Goal: Navigation & Orientation: Go to known website

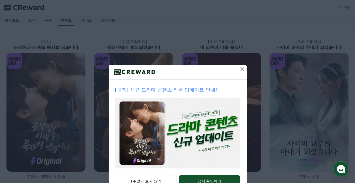
click at [240, 70] on icon at bounding box center [242, 69] width 6 height 6
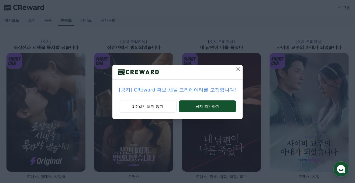
click at [11, 20] on div "[공지] CReward 홍보 채널 크리에이터를 모집합니다! 1주일간 보지 않기 공지 확인하기" at bounding box center [177, 63] width 355 height 127
click at [158, 107] on button "1주일간 보지 않기" at bounding box center [148, 106] width 58 height 12
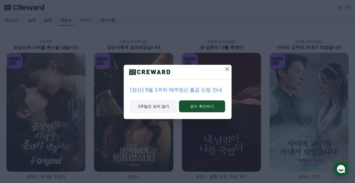
click at [146, 106] on button "1주일간 보지 않기" at bounding box center [153, 106] width 47 height 12
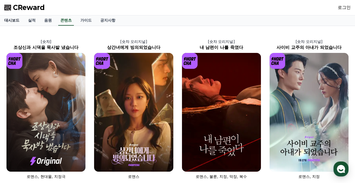
click at [8, 20] on link "대시보드" at bounding box center [12, 20] width 24 height 10
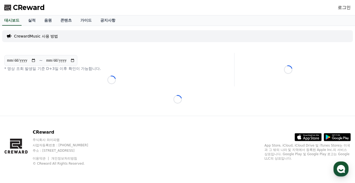
click at [342, 7] on link "로그인" at bounding box center [343, 7] width 13 height 6
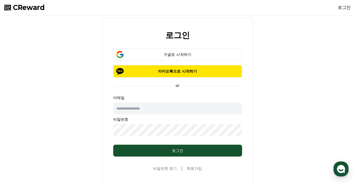
click at [24, 8] on span "CReward" at bounding box center [29, 7] width 32 height 9
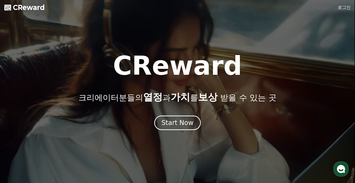
click at [341, 8] on link "로그인" at bounding box center [343, 7] width 13 height 6
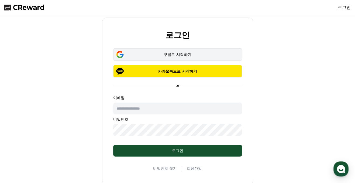
click at [174, 53] on div "구글로 시작하기" at bounding box center [177, 54] width 113 height 5
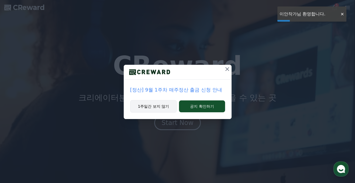
click at [152, 107] on button "1주일간 보지 않기" at bounding box center [153, 106] width 47 height 12
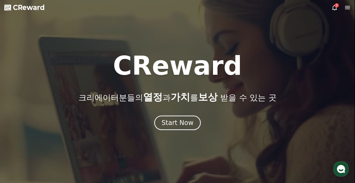
click at [18, 8] on span "CReward" at bounding box center [29, 7] width 32 height 9
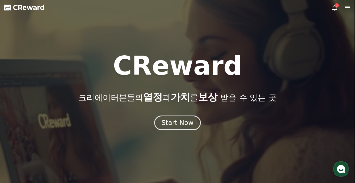
click at [174, 121] on div "Start Now" at bounding box center [177, 122] width 32 height 9
